Goal: Use online tool/utility: Utilize a website feature to perform a specific function

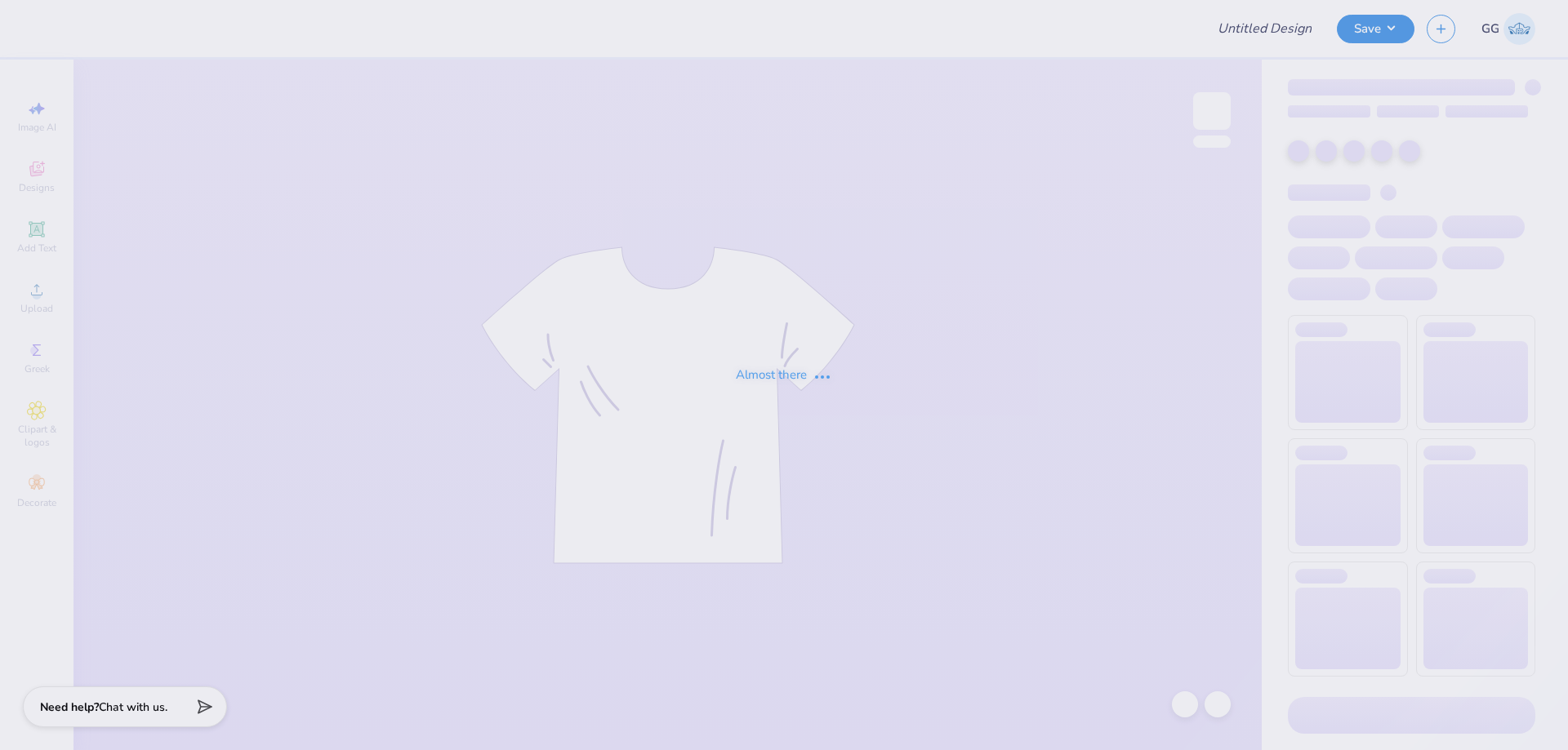
type input "FPS238098"
type input "12"
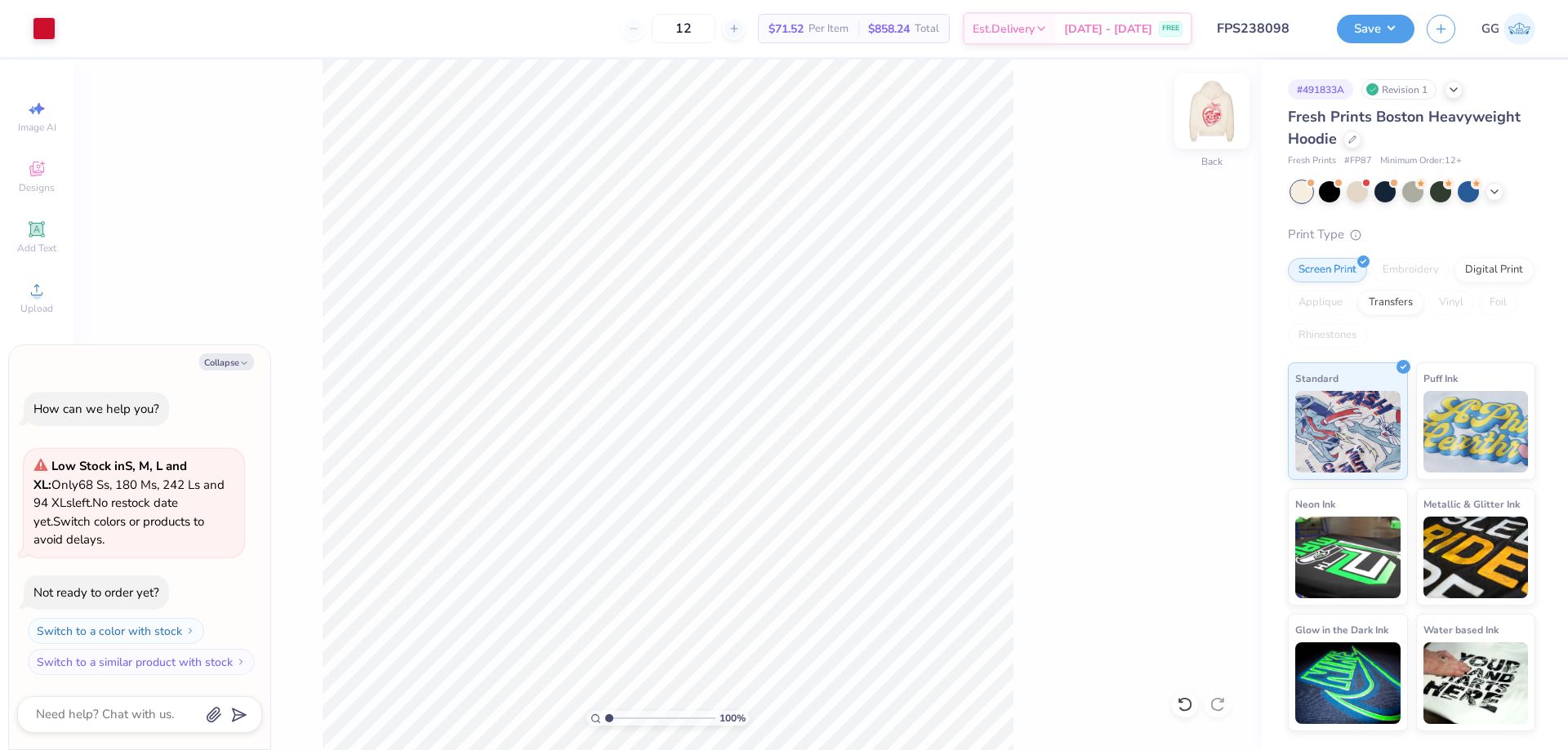
click at [1208, 124] on img at bounding box center [1211, 110] width 65 height 65
click at [1128, 219] on div "100 % Front W 11.47 11.47 " H 15.00 15.00 " Y 6.00 6.00 " Center Middle Top Bot…" at bounding box center [668, 404] width 1188 height 690
click at [1200, 109] on img at bounding box center [1211, 110] width 65 height 65
click at [1359, 31] on button "Save" at bounding box center [1375, 26] width 78 height 29
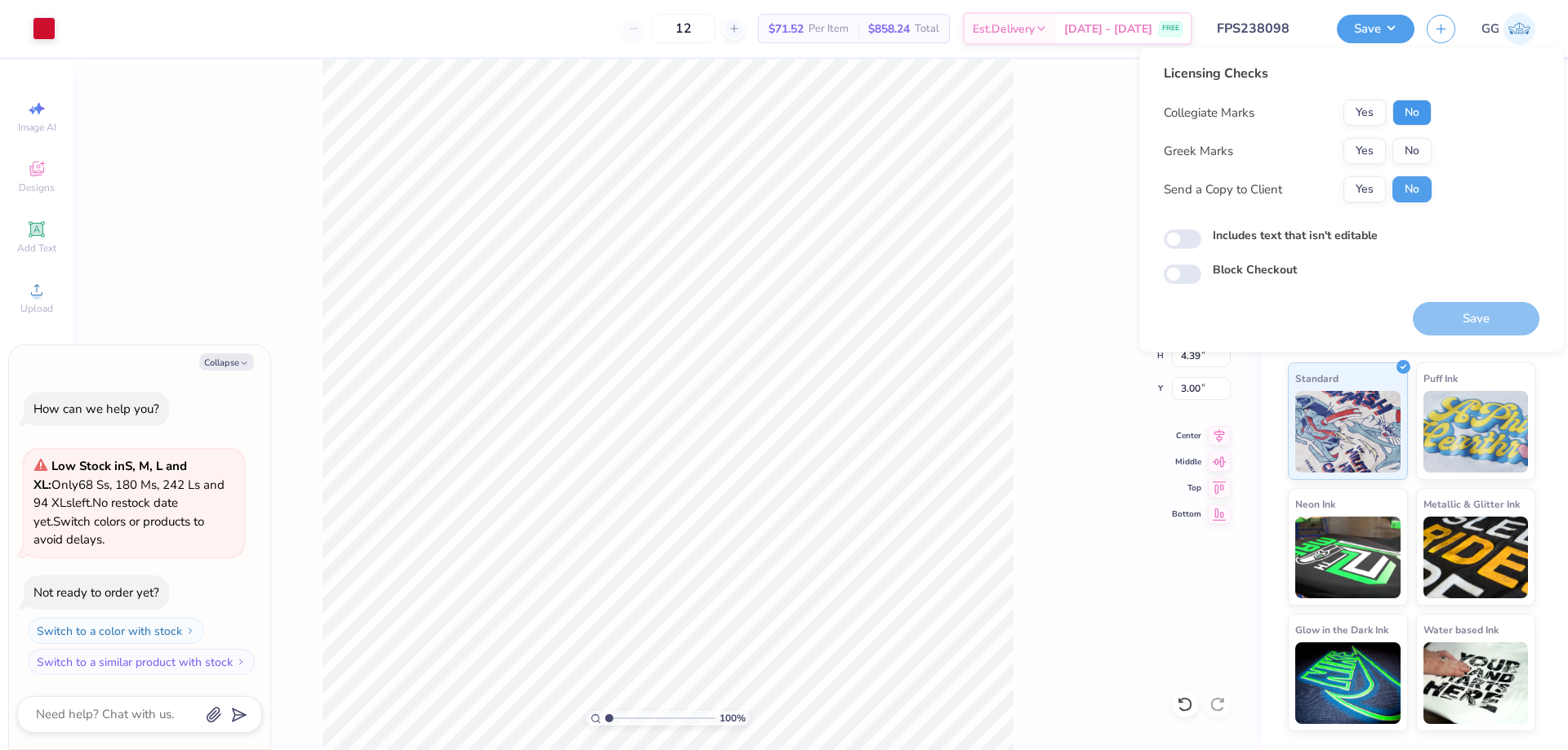
click at [1411, 116] on button "No" at bounding box center [1412, 112] width 39 height 26
drag, startPoint x: 1411, startPoint y: 133, endPoint x: 1413, endPoint y: 145, distance: 12.2
click at [1413, 145] on button "No" at bounding box center [1412, 151] width 39 height 26
click at [1377, 153] on button "Yes" at bounding box center [1364, 151] width 42 height 26
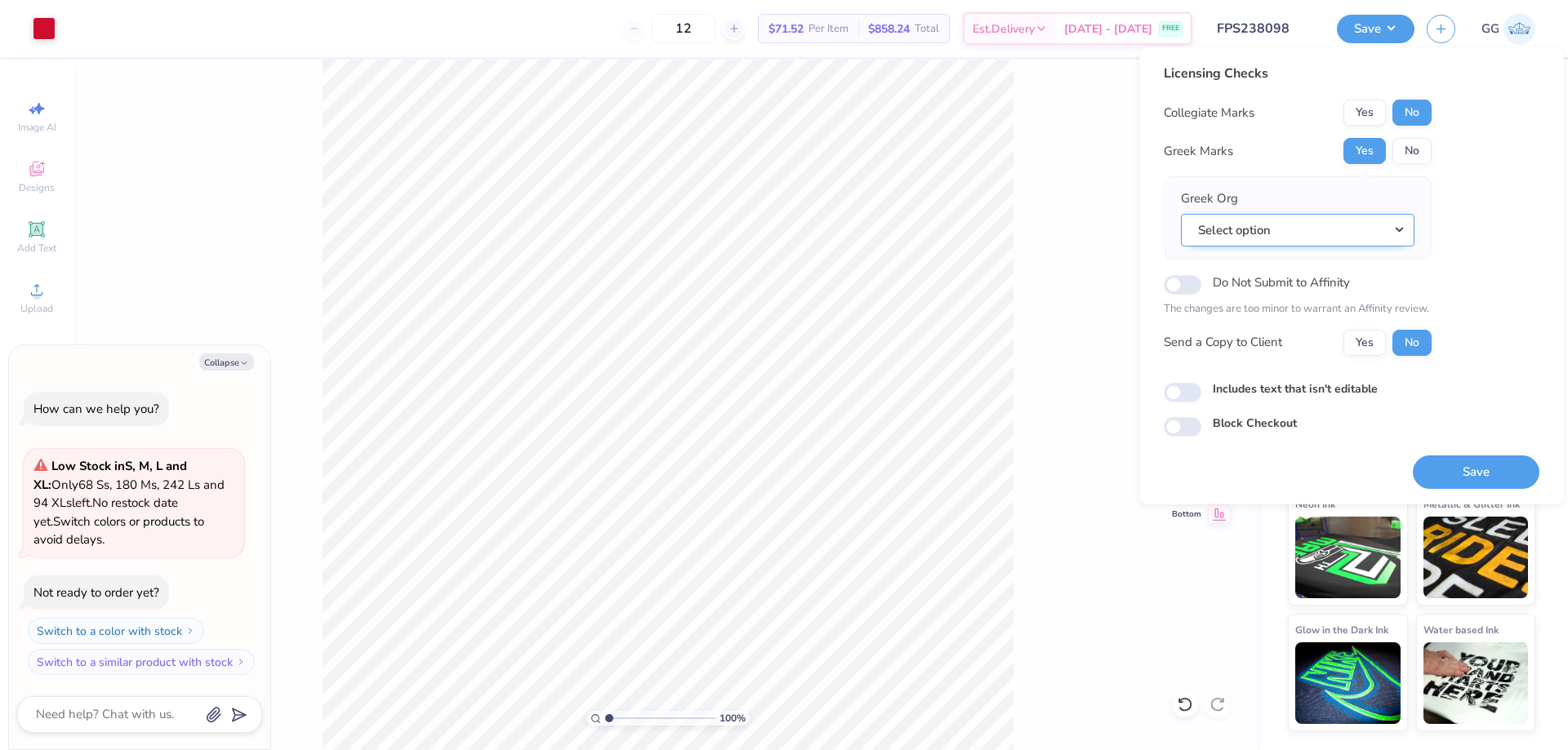
click at [1400, 226] on button "Select option" at bounding box center [1297, 231] width 234 height 34
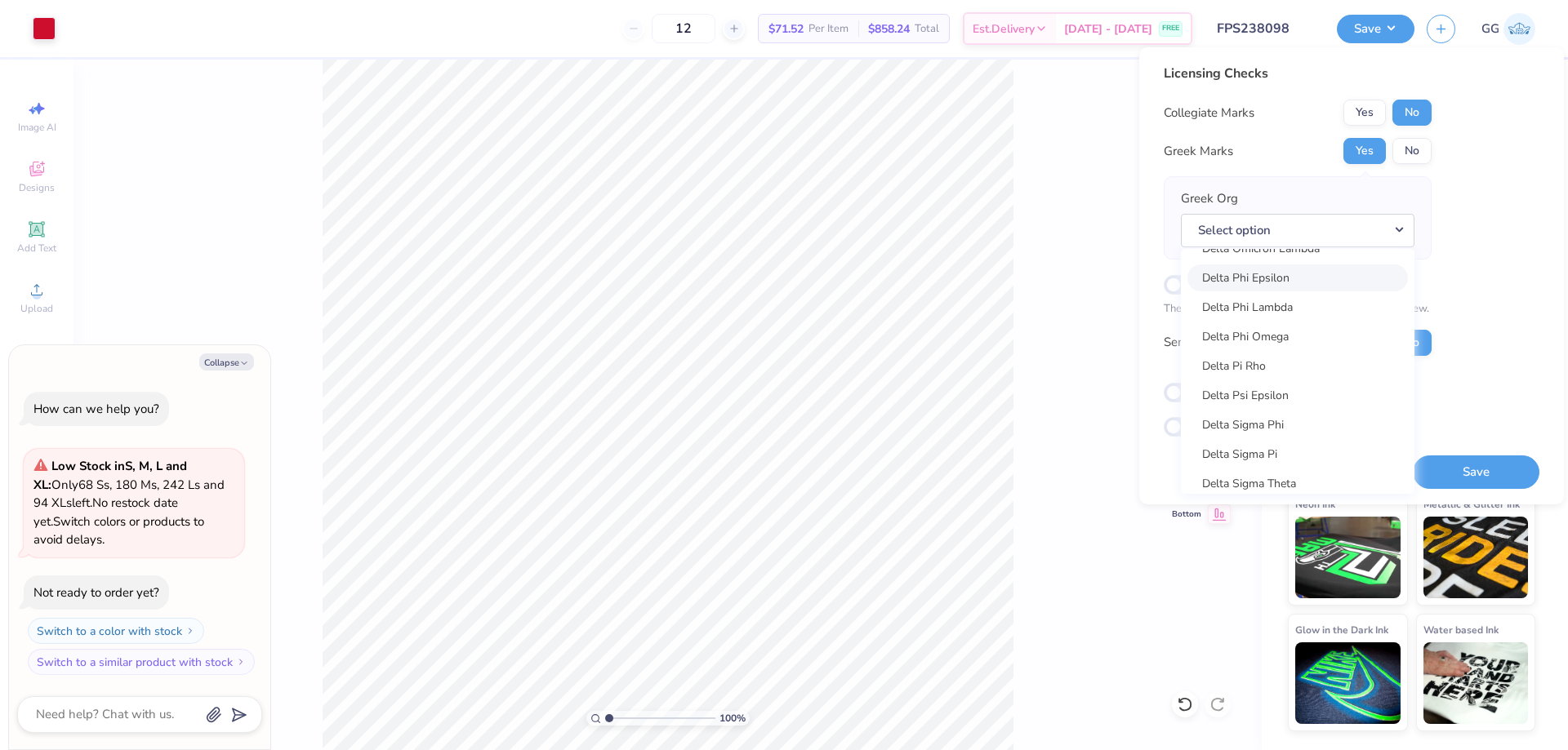
click at [1307, 286] on link "Delta Phi Epsilon" at bounding box center [1298, 277] width 221 height 27
type textarea "x"
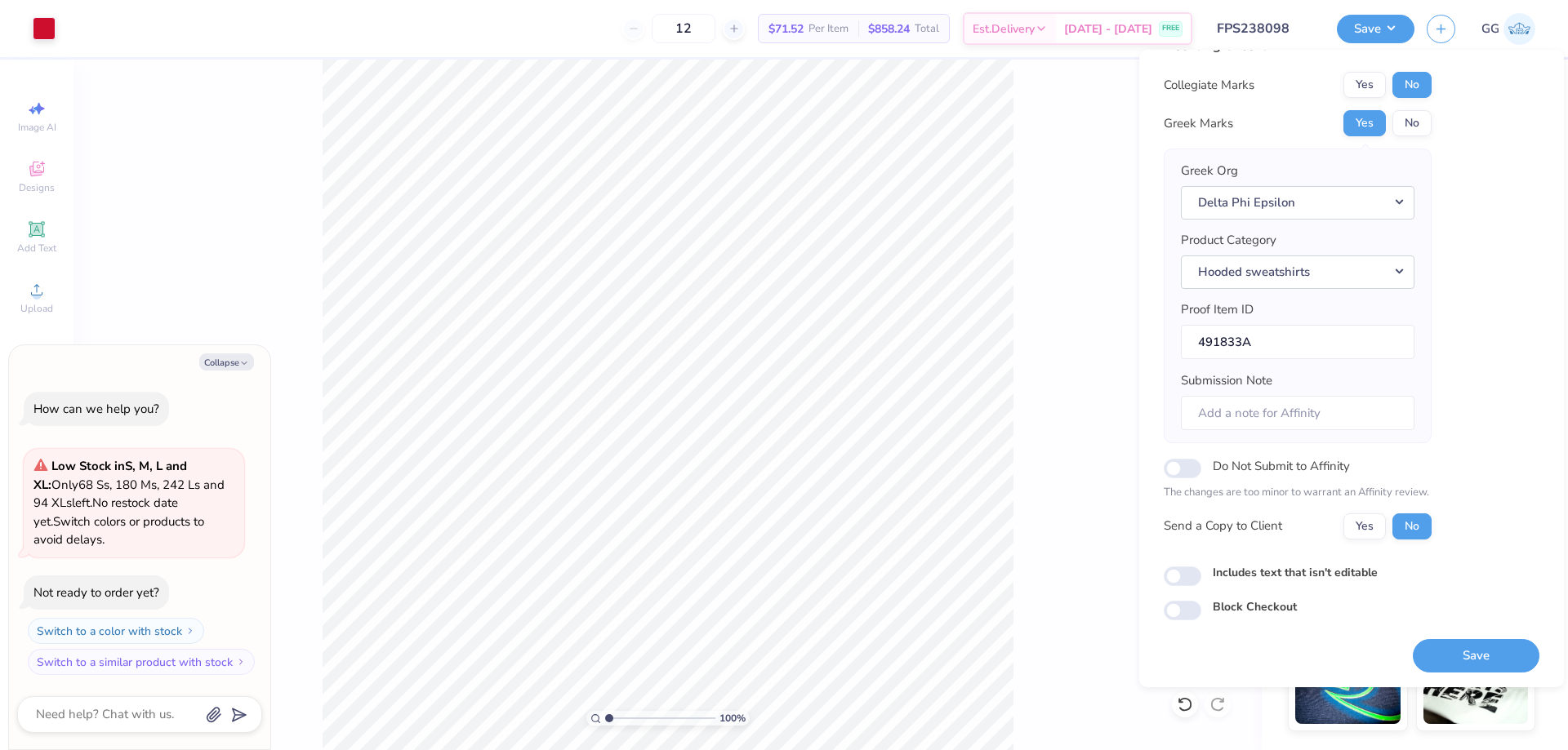
scroll to position [31, 0]
click at [1195, 604] on input "Block Checkout" at bounding box center [1182, 609] width 37 height 20
checkbox input "true"
drag, startPoint x: 1459, startPoint y: 656, endPoint x: 1428, endPoint y: 649, distance: 31.8
click at [1460, 656] on button "Save" at bounding box center [1475, 654] width 126 height 34
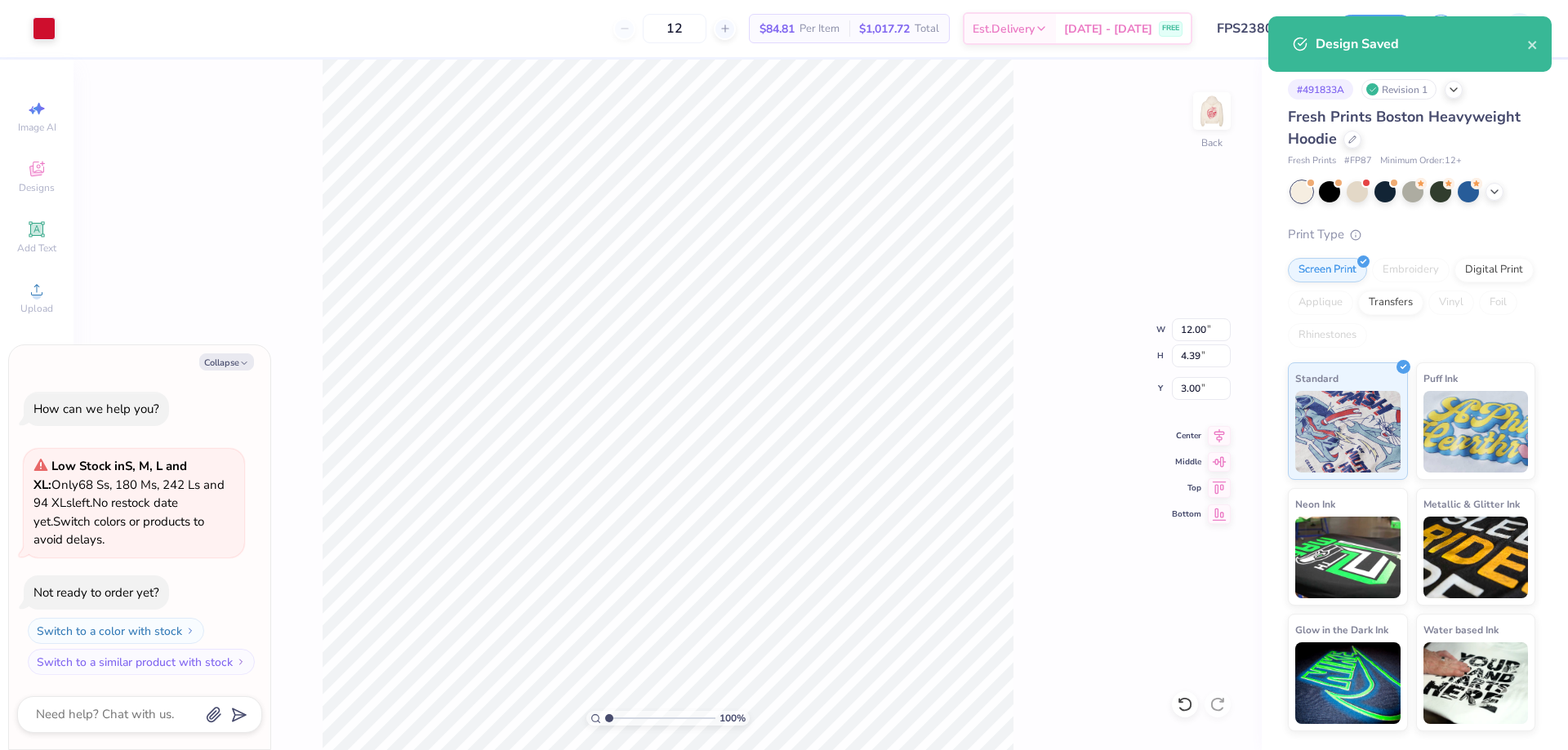
type textarea "x"
